Goal: Task Accomplishment & Management: Use online tool/utility

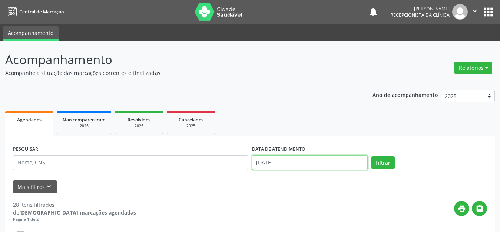
click at [316, 156] on input "[DATE]" at bounding box center [310, 162] width 116 height 15
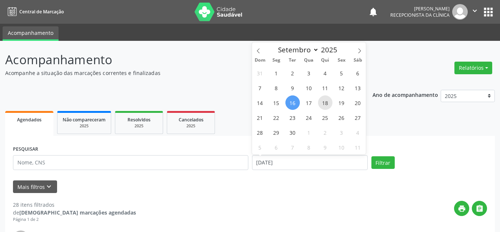
click at [326, 105] on span "18" at bounding box center [325, 102] width 14 height 14
type input "[DATE]"
click at [326, 105] on span "18" at bounding box center [325, 102] width 14 height 14
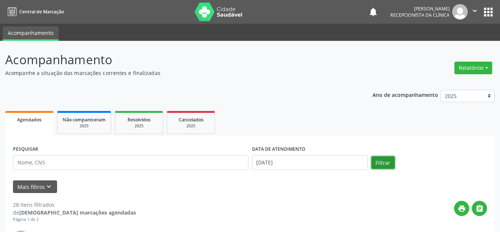
click at [383, 163] on button "Filtrar" at bounding box center [382, 162] width 23 height 13
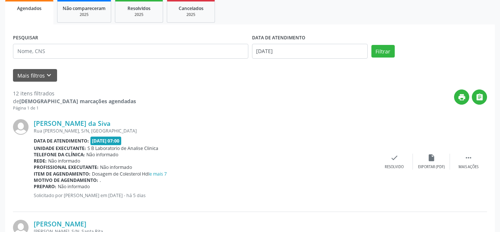
scroll to position [185, 0]
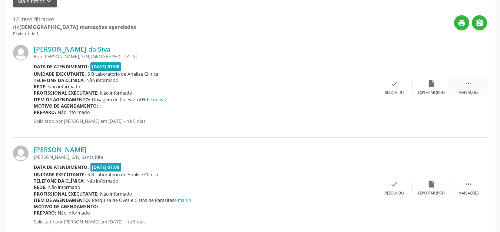
click at [469, 87] on div " Mais ações" at bounding box center [468, 87] width 37 height 16
click at [354, 94] on div "Imprimir" at bounding box center [357, 92] width 17 height 5
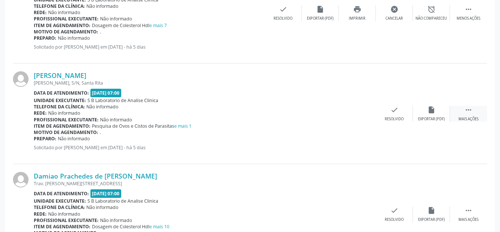
click at [466, 108] on icon "" at bounding box center [468, 110] width 8 height 8
click at [363, 114] on div "print Imprimir" at bounding box center [357, 114] width 37 height 16
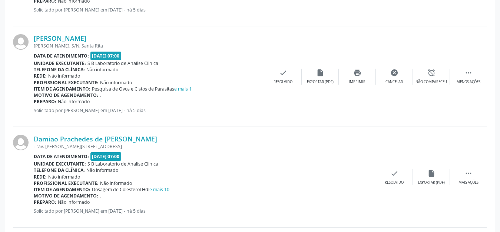
scroll to position [333, 0]
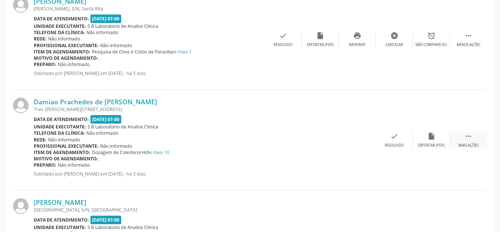
click at [476, 144] on div "Mais ações" at bounding box center [468, 145] width 20 height 5
click at [361, 134] on div "print Imprimir" at bounding box center [357, 140] width 37 height 16
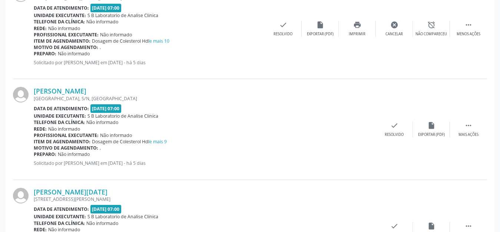
scroll to position [482, 0]
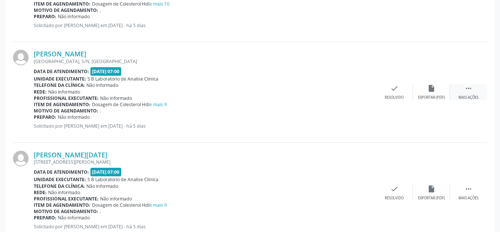
click at [465, 86] on icon "" at bounding box center [468, 88] width 8 height 8
click at [355, 93] on div "print Imprimir" at bounding box center [357, 92] width 37 height 16
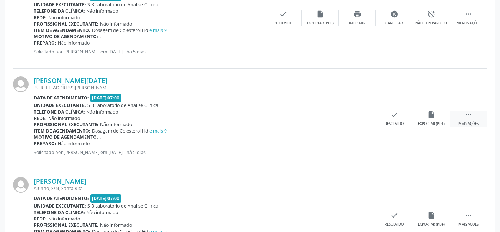
click at [470, 114] on icon "" at bounding box center [468, 114] width 8 height 8
click at [357, 114] on icon "print" at bounding box center [357, 114] width 8 height 8
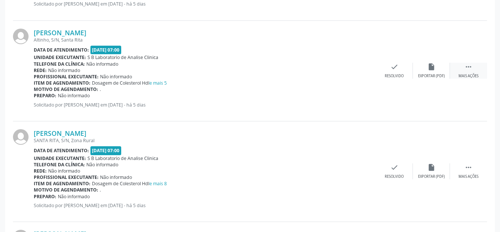
click at [466, 71] on div " Mais ações" at bounding box center [468, 71] width 37 height 16
click at [360, 72] on div "print Imprimir" at bounding box center [357, 71] width 37 height 16
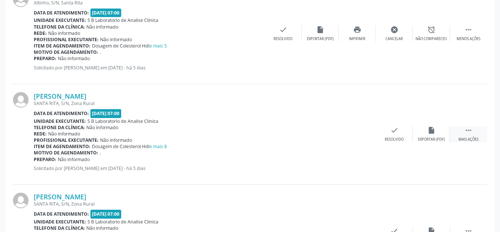
click at [467, 134] on div " Mais ações" at bounding box center [468, 134] width 37 height 16
click at [358, 127] on icon "print" at bounding box center [357, 130] width 8 height 8
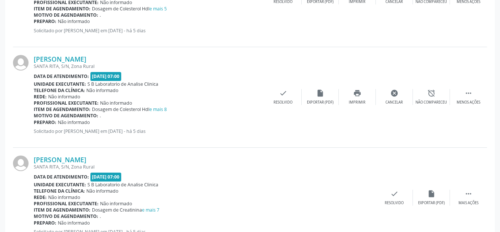
scroll to position [815, 0]
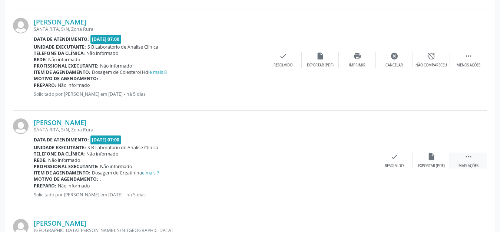
click at [465, 162] on div " Mais ações" at bounding box center [468, 160] width 37 height 16
click at [358, 162] on div "print Imprimir" at bounding box center [357, 160] width 37 height 16
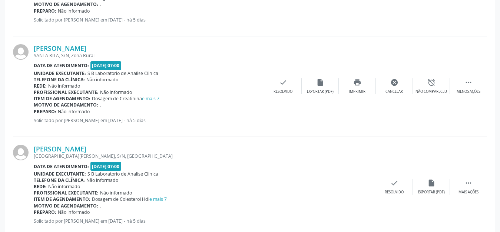
scroll to position [926, 0]
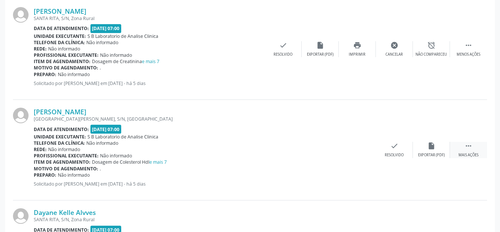
click at [466, 151] on div " Mais ações" at bounding box center [468, 150] width 37 height 16
click at [361, 147] on div "print Imprimir" at bounding box center [357, 150] width 37 height 16
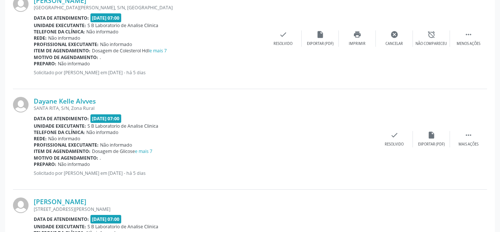
scroll to position [1074, 0]
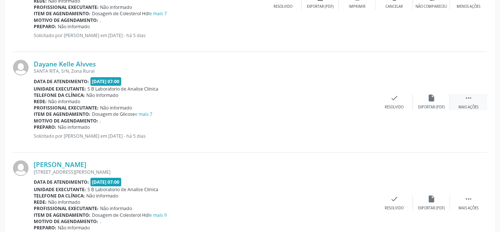
click at [475, 102] on div " Mais ações" at bounding box center [468, 102] width 37 height 16
click at [361, 95] on div "print Imprimir" at bounding box center [357, 102] width 37 height 16
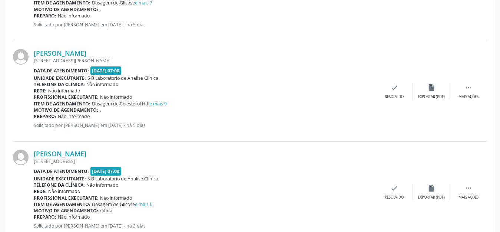
scroll to position [1208, 0]
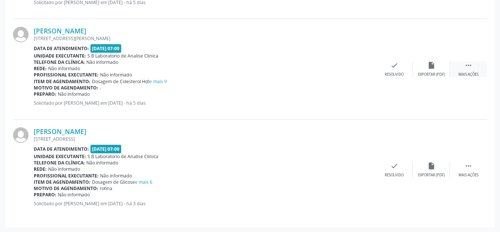
click at [468, 65] on icon "" at bounding box center [468, 65] width 8 height 8
click at [361, 67] on div "print Imprimir" at bounding box center [357, 69] width 37 height 16
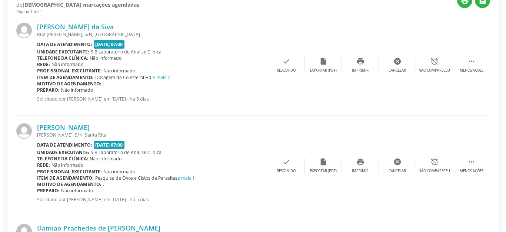
scroll to position [0, 0]
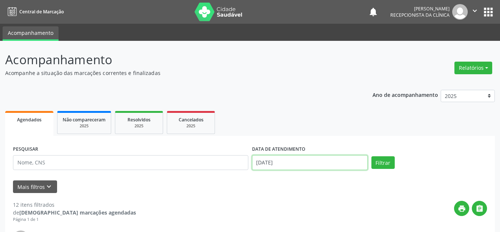
click at [324, 166] on input "[DATE]" at bounding box center [310, 162] width 116 height 15
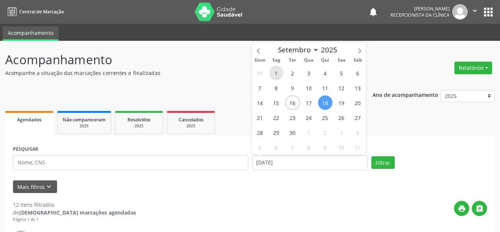
click at [275, 73] on span "1" at bounding box center [276, 73] width 14 height 14
type input "[DATE]"
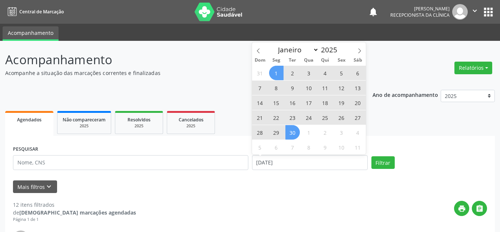
click at [294, 130] on span "30" at bounding box center [292, 132] width 14 height 14
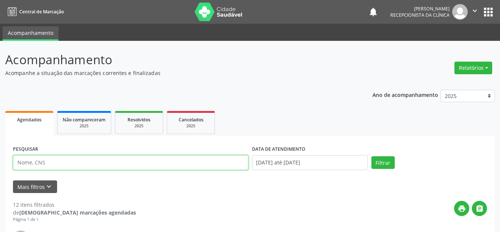
click at [221, 163] on input "text" at bounding box center [130, 162] width 235 height 15
type input "[PERSON_NAME]"
click at [371, 156] on button "Filtrar" at bounding box center [382, 162] width 23 height 13
